Goal: Task Accomplishment & Management: Use online tool/utility

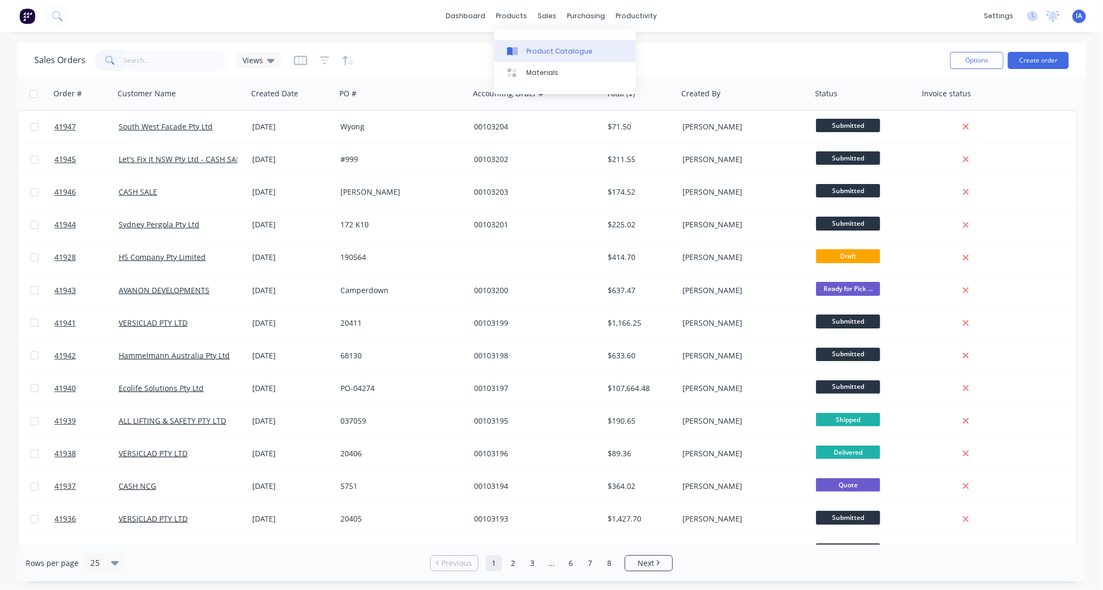
click at [551, 50] on div "Product Catalogue" at bounding box center [559, 52] width 66 height 10
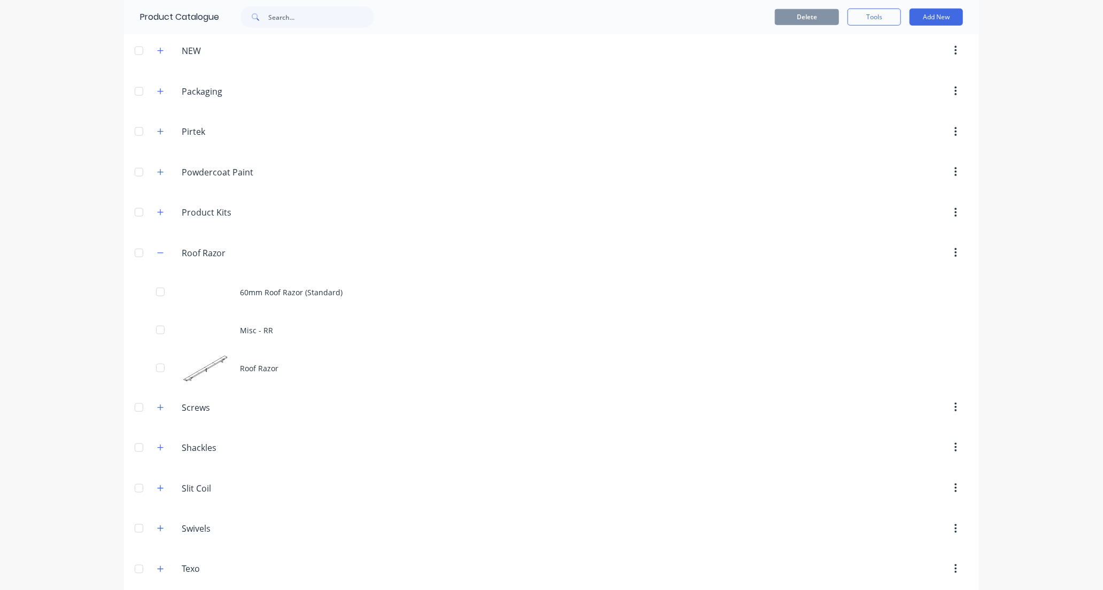
scroll to position [831, 0]
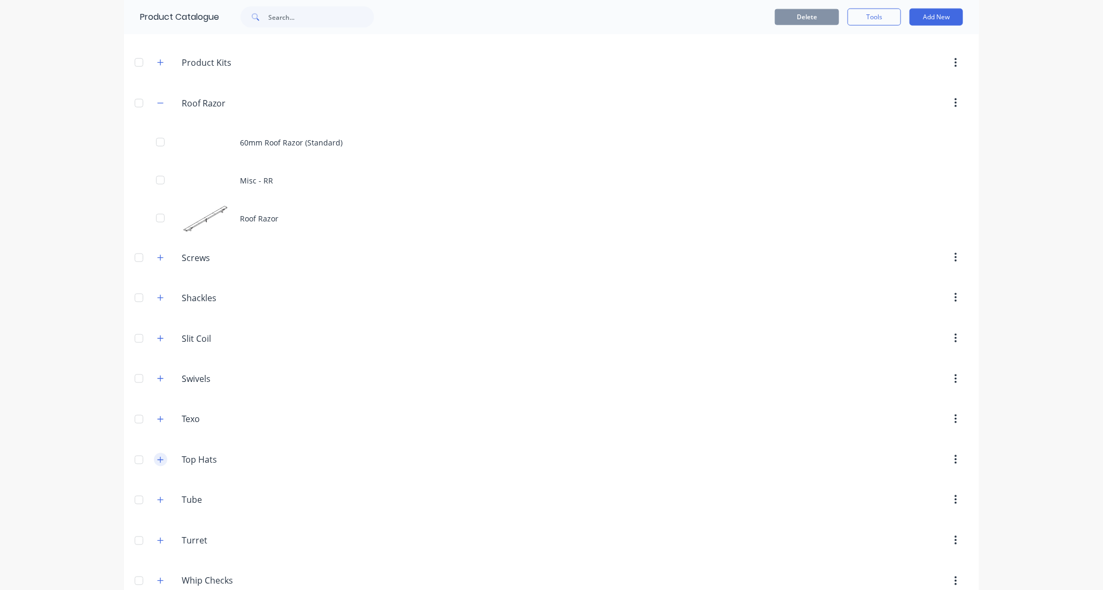
click at [157, 461] on icon "button" at bounding box center [160, 459] width 6 height 7
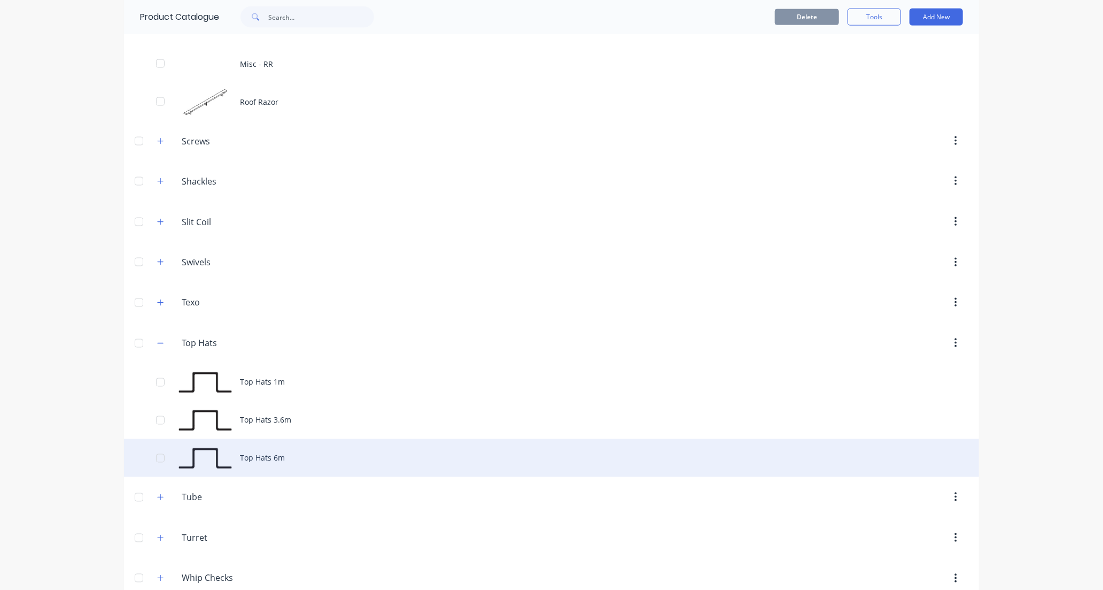
scroll to position [950, 0]
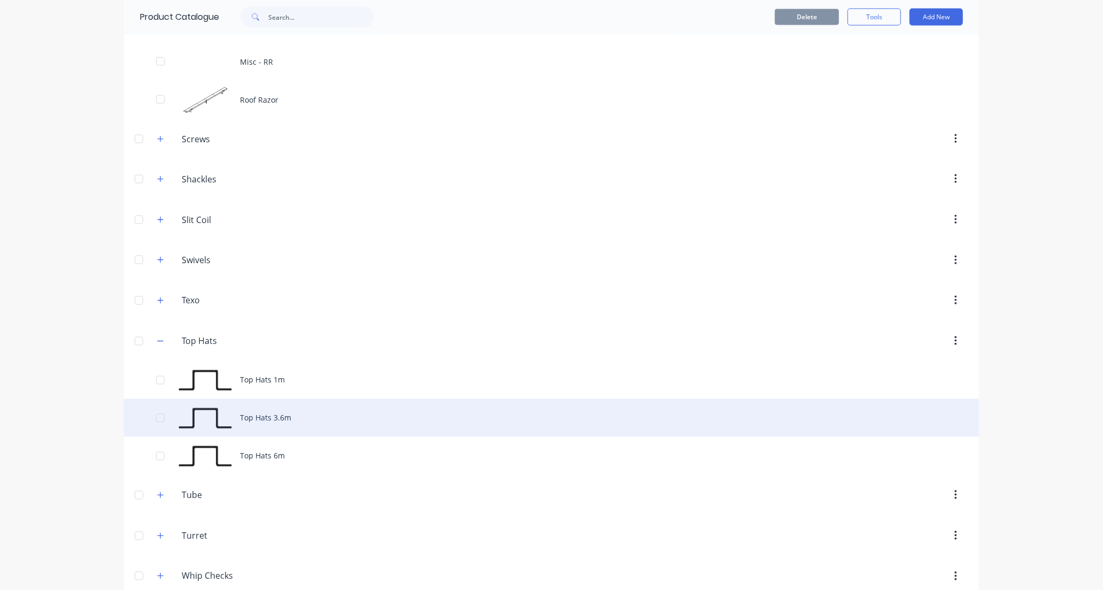
click at [420, 419] on div "Top Hats 3.6m" at bounding box center [551, 418] width 855 height 38
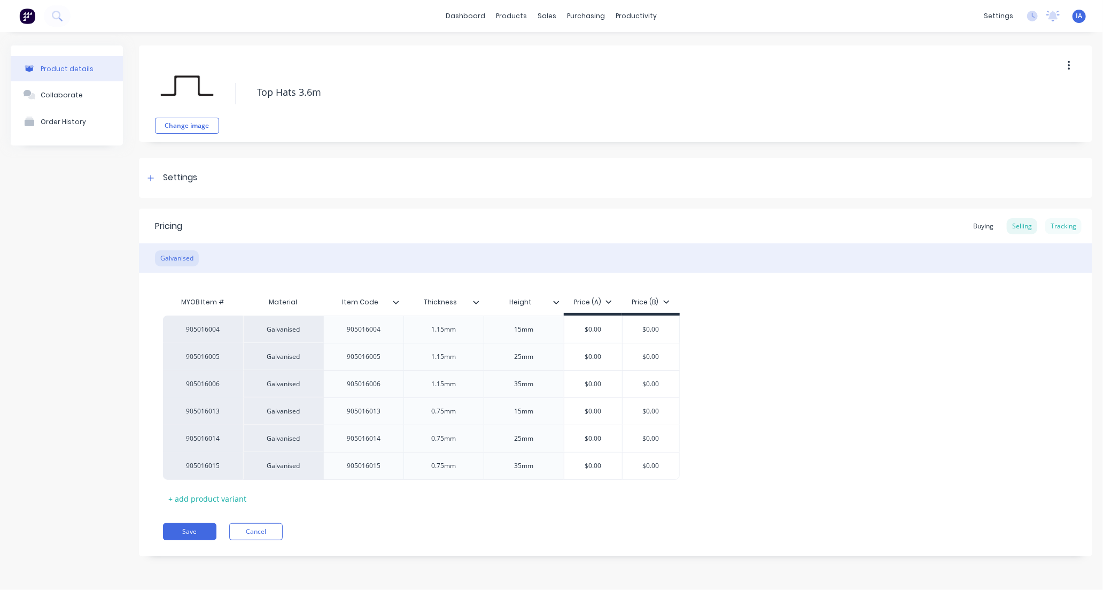
click at [1056, 222] on div "Tracking" at bounding box center [1063, 226] width 36 height 16
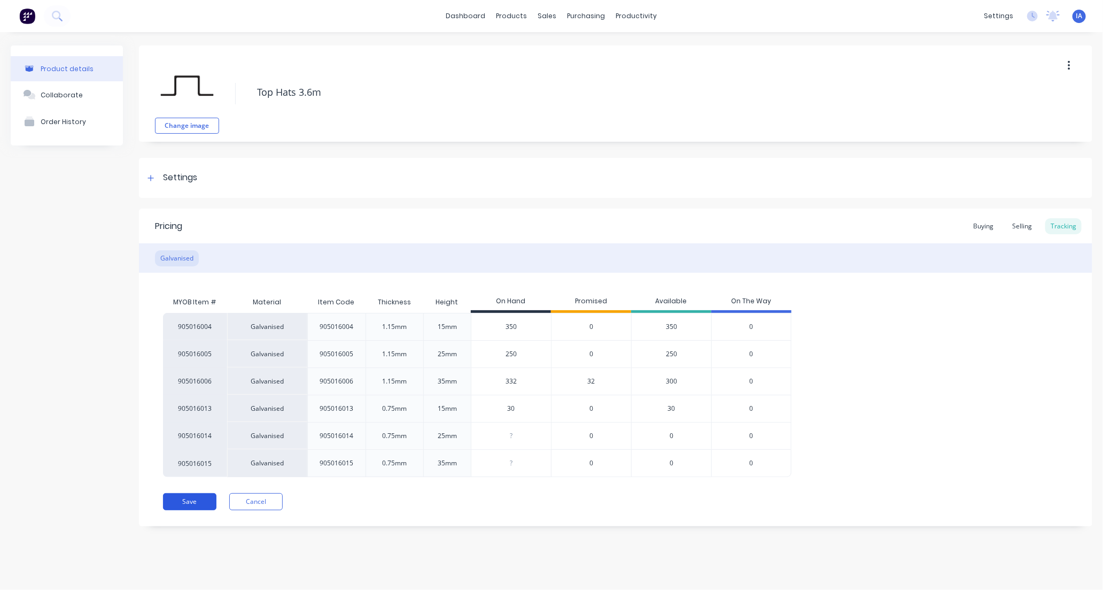
click at [202, 504] on button "Save" at bounding box center [189, 501] width 53 height 17
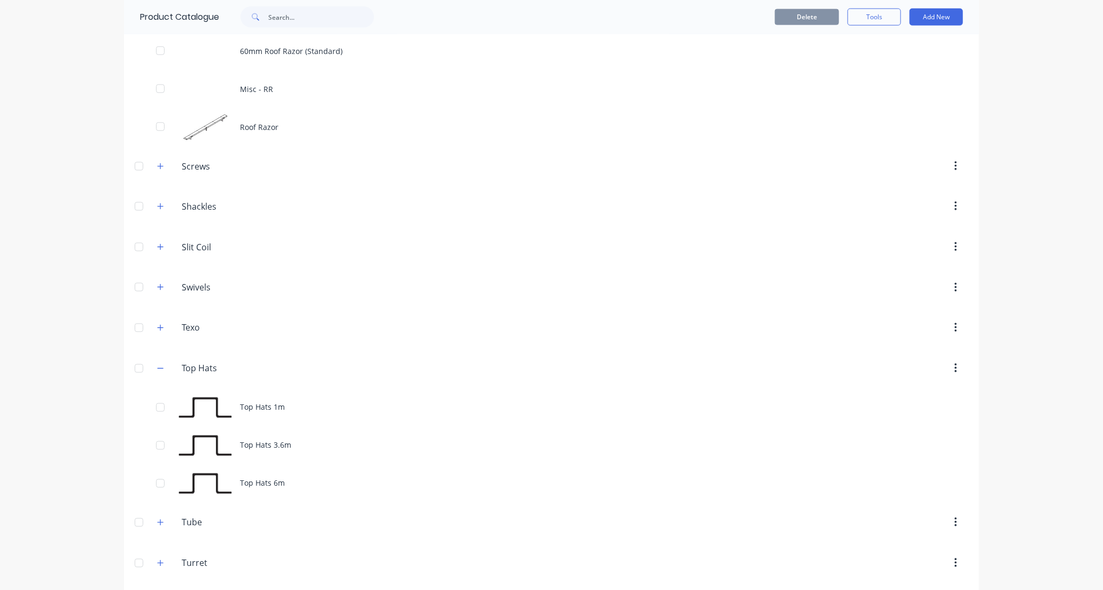
scroll to position [950, 0]
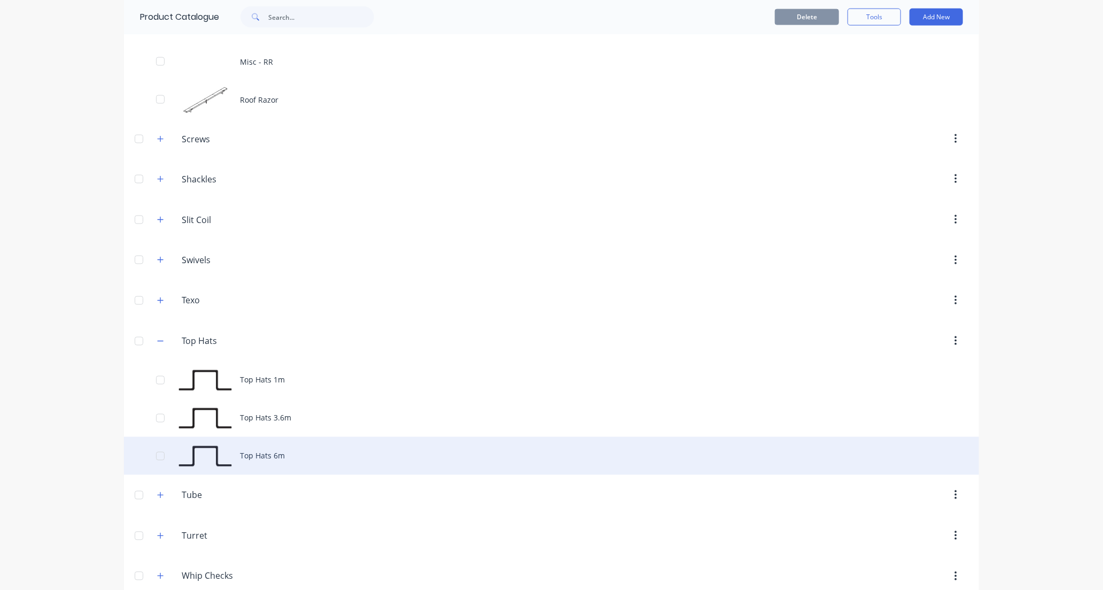
click at [372, 455] on div "Top Hats 6m" at bounding box center [551, 456] width 855 height 38
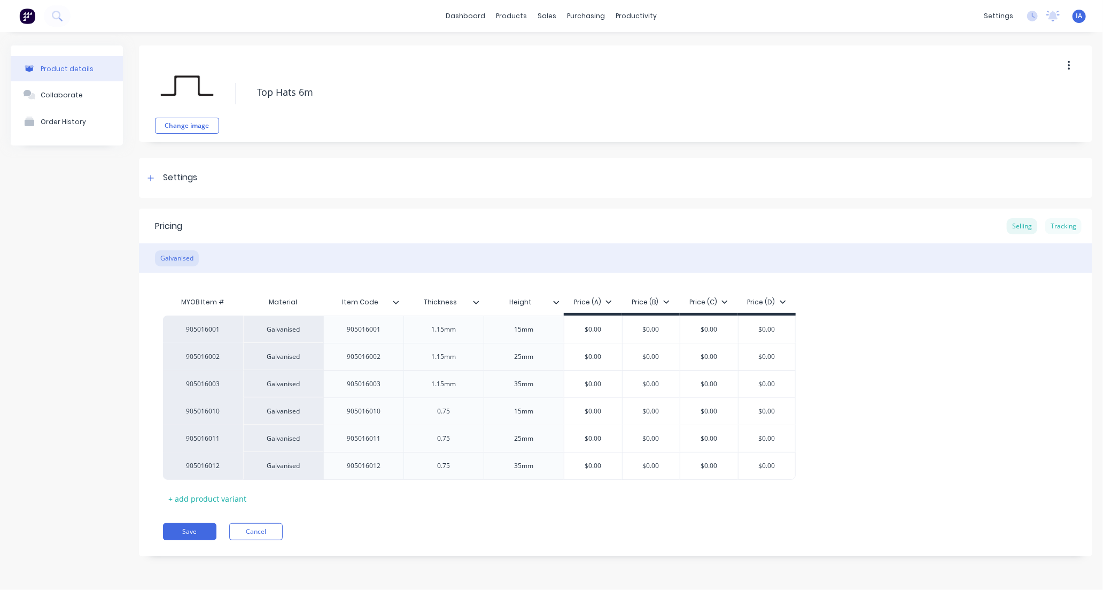
click at [1067, 225] on div "Tracking" at bounding box center [1063, 226] width 36 height 16
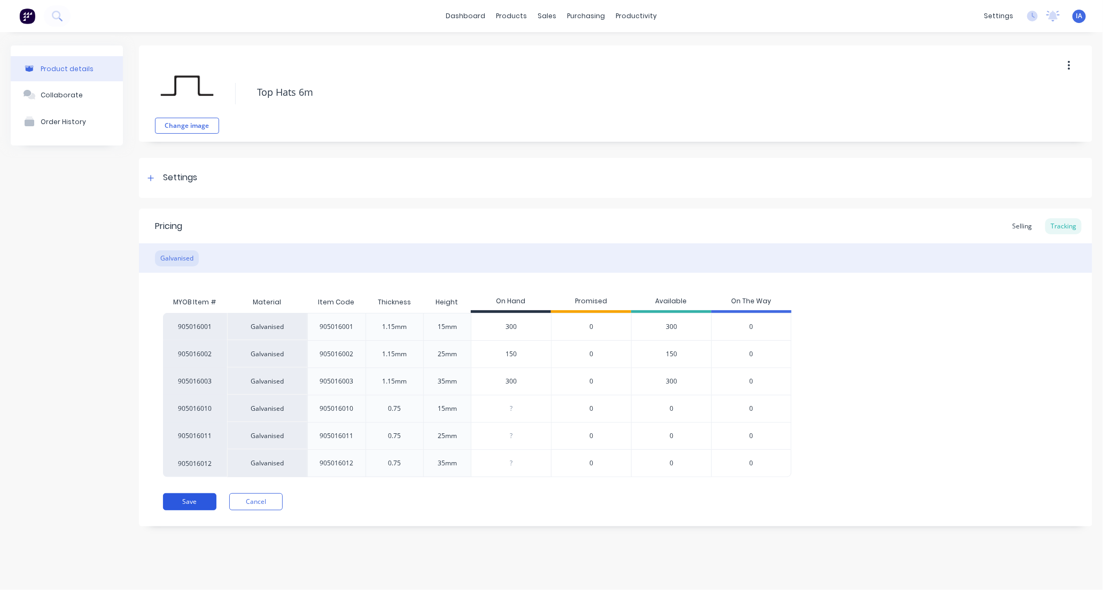
click at [200, 503] on button "Save" at bounding box center [189, 501] width 53 height 17
type textarea "x"
